Goal: Task Accomplishment & Management: Manage account settings

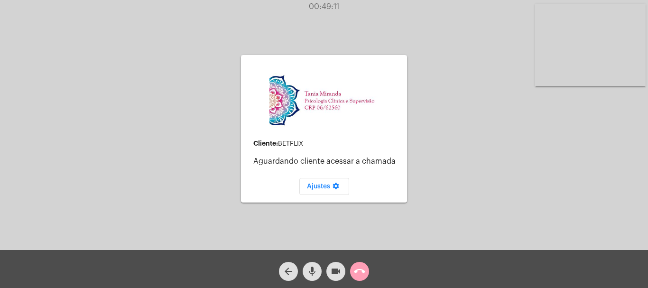
click at [361, 268] on mat-icon "call_end" at bounding box center [359, 271] width 11 height 11
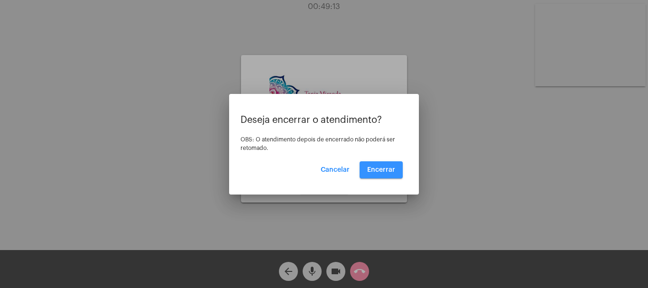
click at [386, 166] on button "Encerrar" at bounding box center [381, 169] width 43 height 17
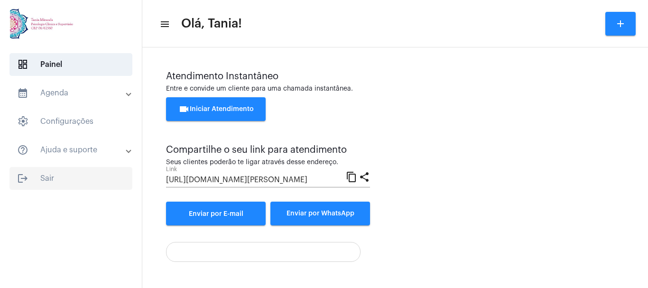
click at [49, 177] on span "logout Sair" at bounding box center [70, 178] width 123 height 23
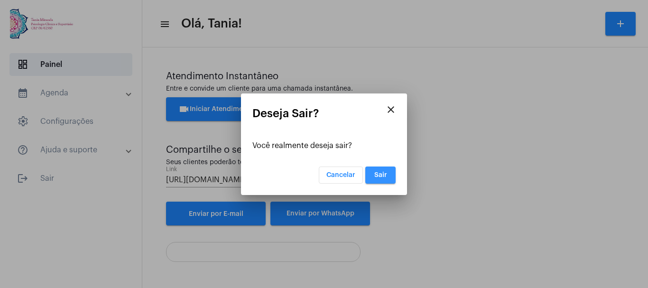
click at [385, 174] on span "Sair" at bounding box center [380, 175] width 13 height 7
